Goal: Task Accomplishment & Management: Use online tool/utility

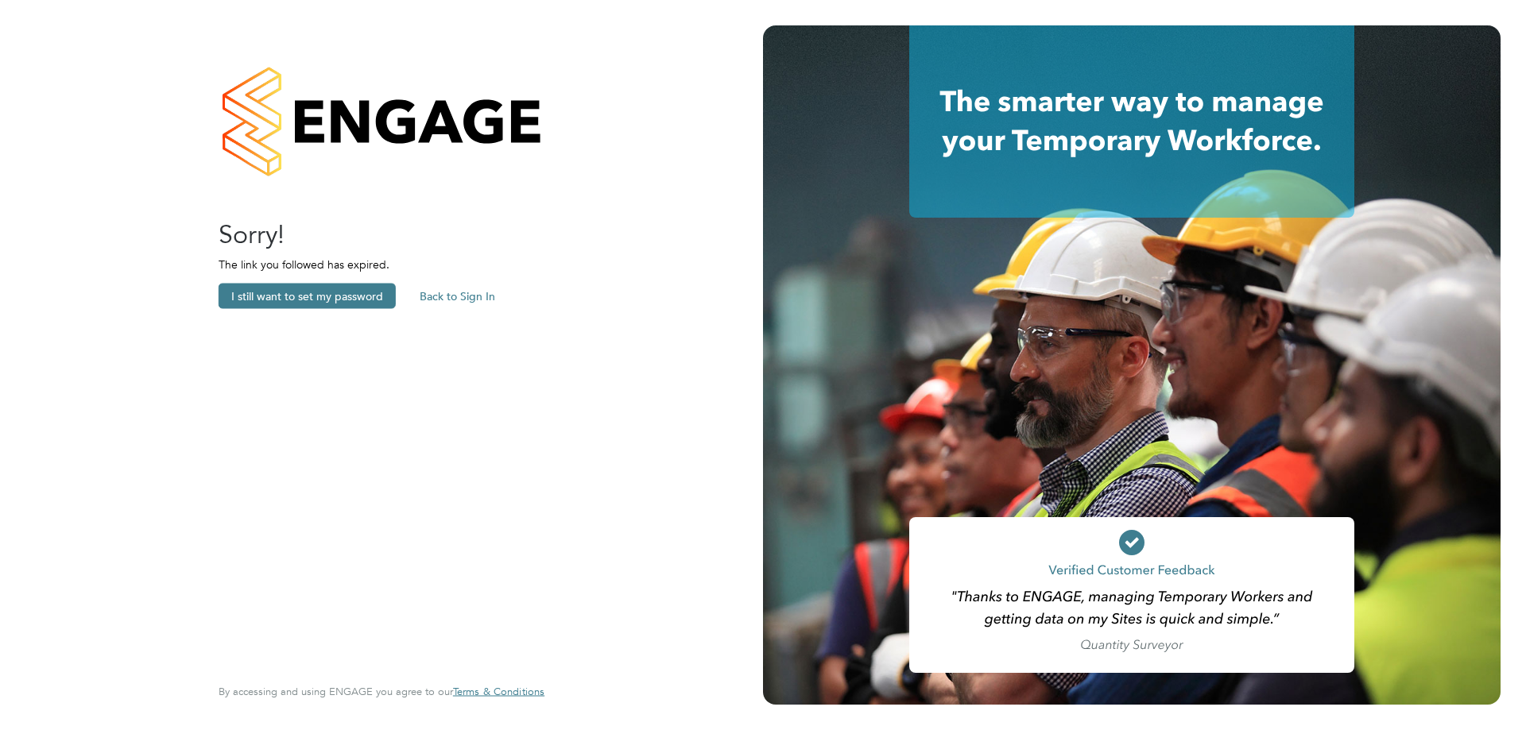
click at [481, 298] on button "Back to Sign In" at bounding box center [457, 296] width 101 height 25
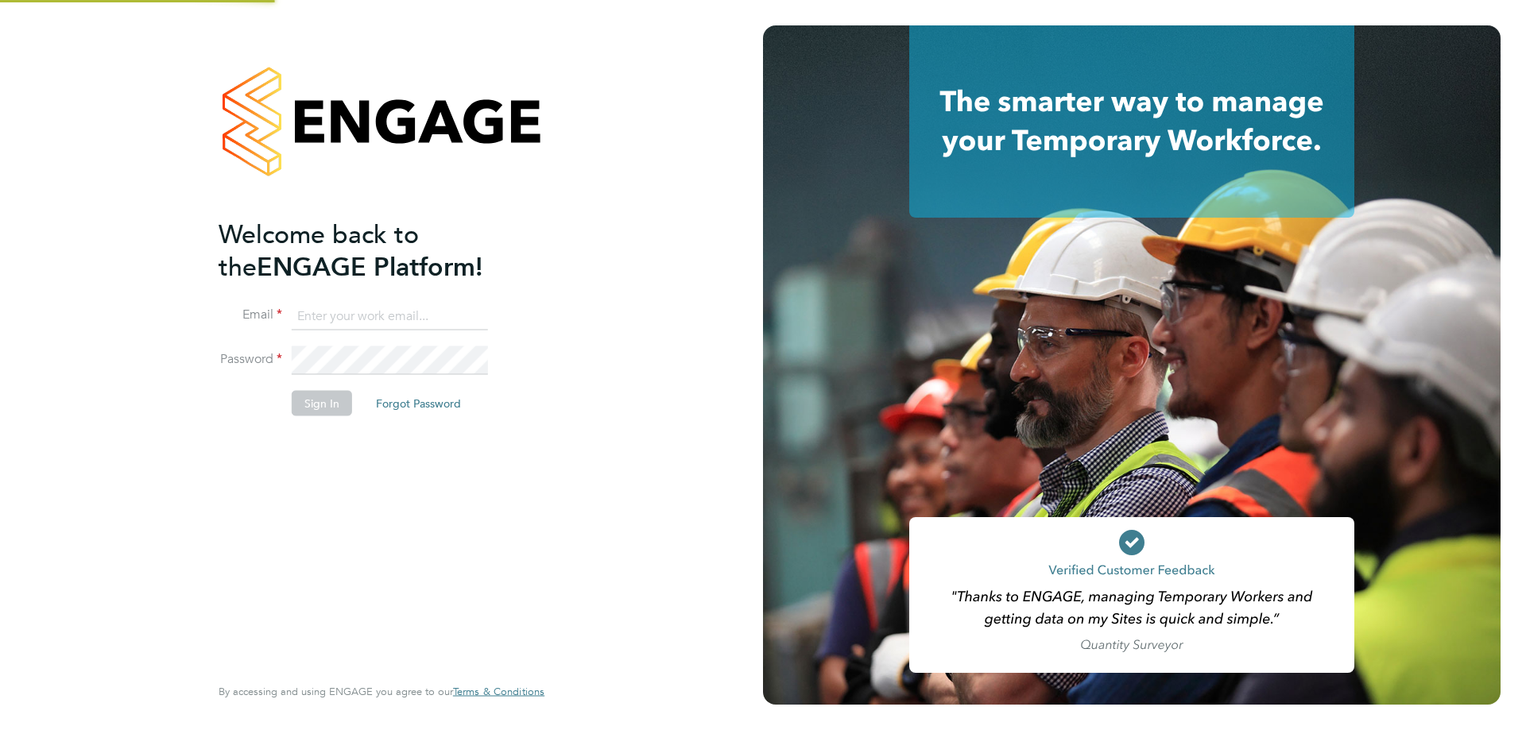
type input "[PERSON_NAME][EMAIL_ADDRESS][DOMAIN_NAME]"
click at [309, 404] on button "Sign In" at bounding box center [322, 402] width 60 height 25
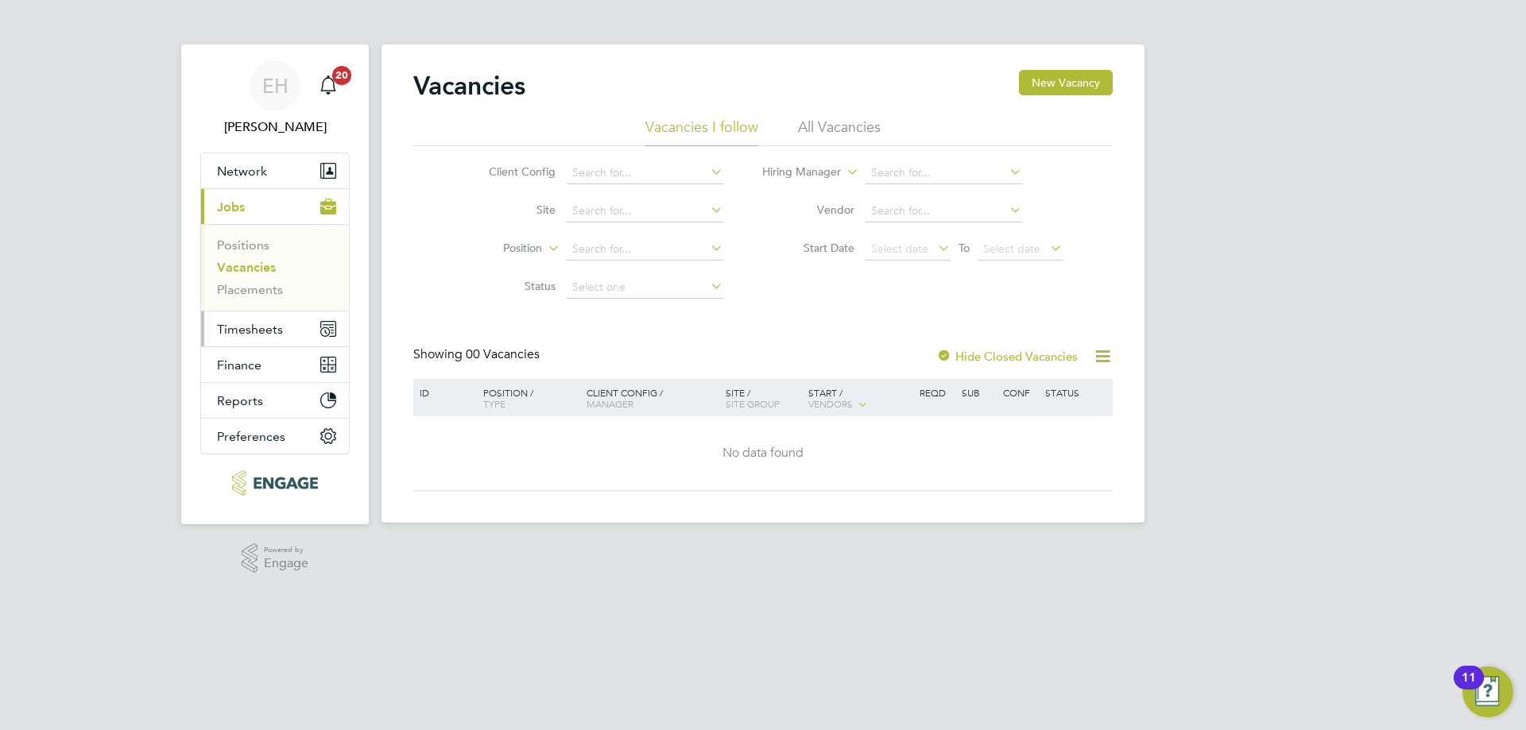
click at [254, 329] on span "Timesheets" at bounding box center [250, 329] width 66 height 15
click at [275, 330] on span "Timesheets" at bounding box center [250, 329] width 66 height 15
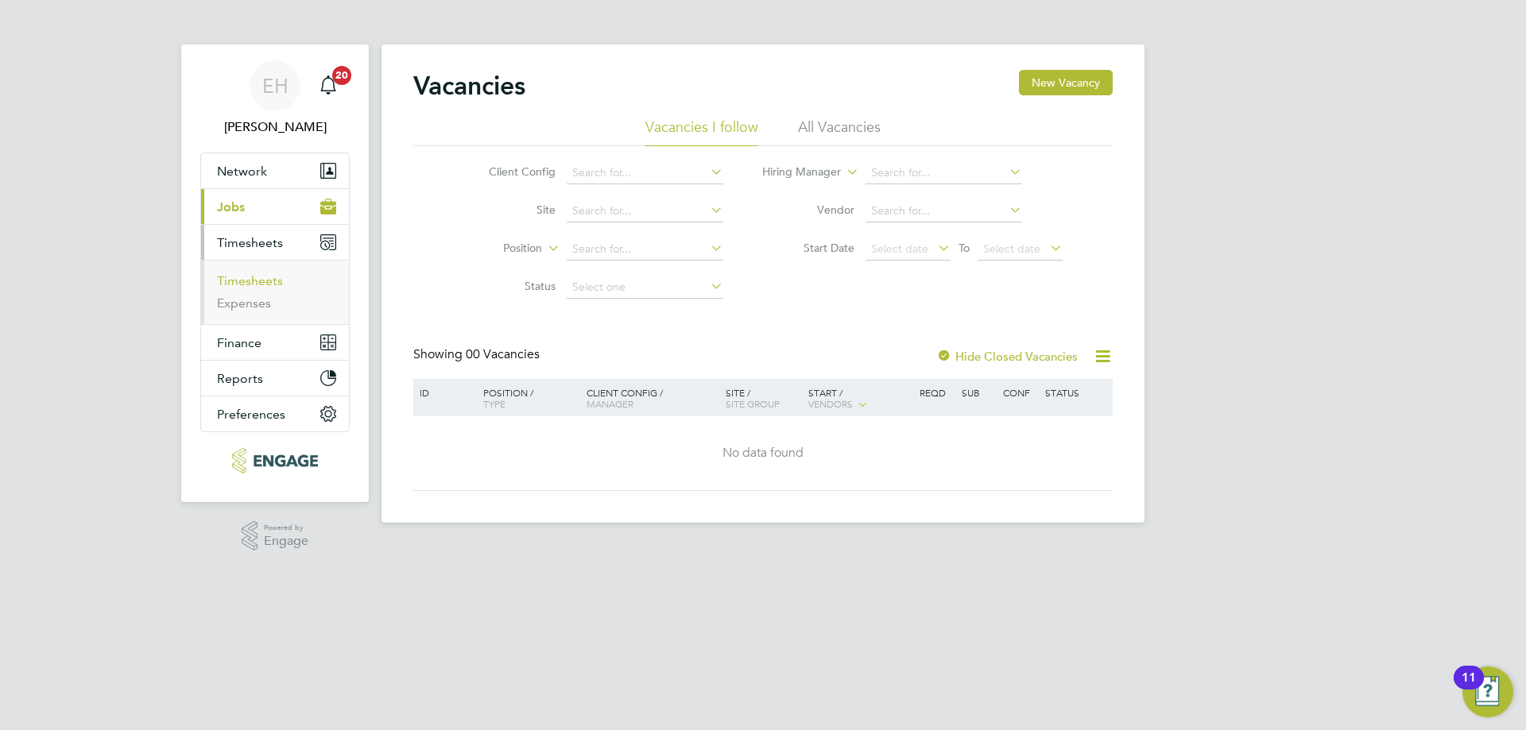
click at [269, 274] on link "Timesheets" at bounding box center [250, 280] width 66 height 15
